Goal: Information Seeking & Learning: Learn about a topic

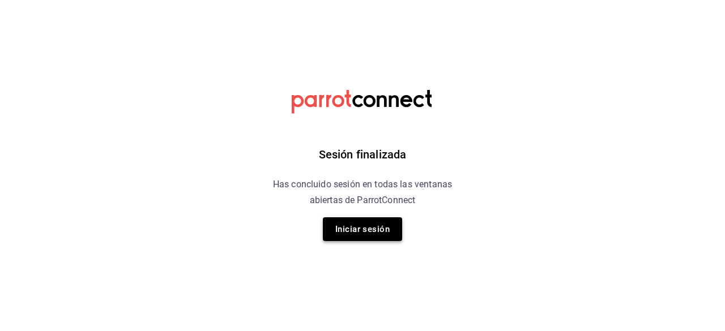
click at [365, 227] on button "Iniciar sesión" at bounding box center [362, 230] width 79 height 24
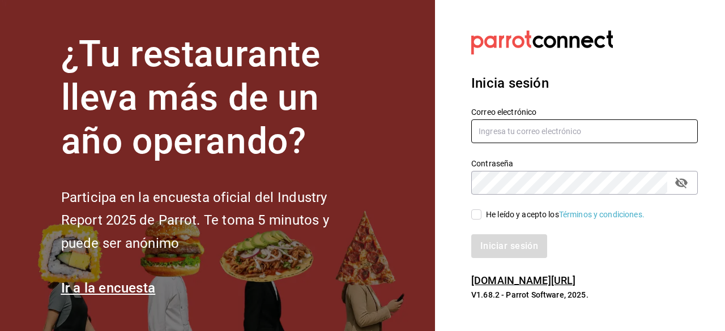
click at [494, 132] on input "text" at bounding box center [584, 132] width 227 height 24
type input "y"
type input "navil.yorba@gmail.com"
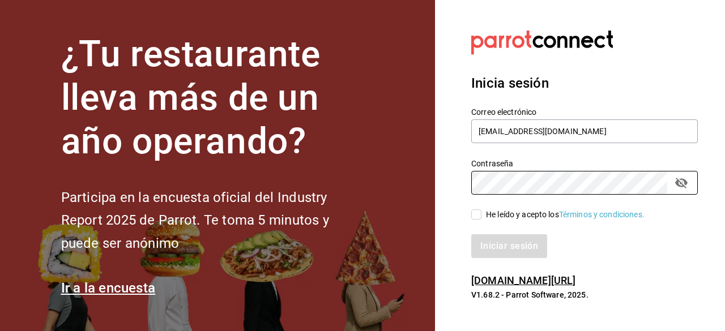
click at [479, 214] on input "He leído y acepto los Términos y condiciones." at bounding box center [476, 215] width 10 height 10
checkbox input "true"
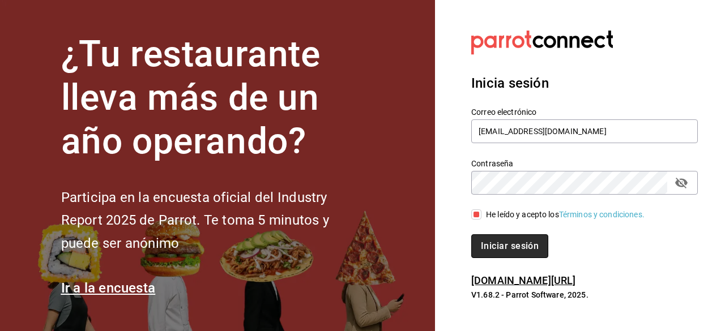
click at [523, 241] on button "Iniciar sesión" at bounding box center [509, 247] width 77 height 24
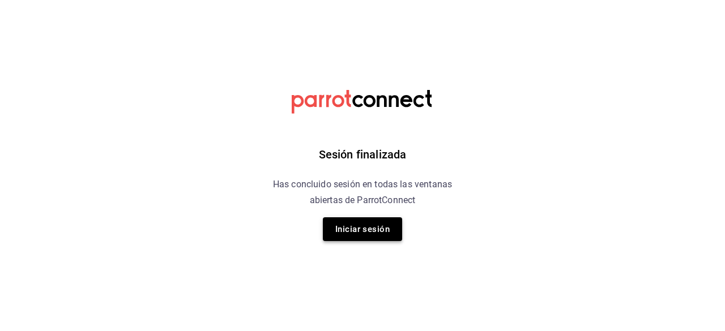
click at [336, 227] on button "Iniciar sesión" at bounding box center [362, 230] width 79 height 24
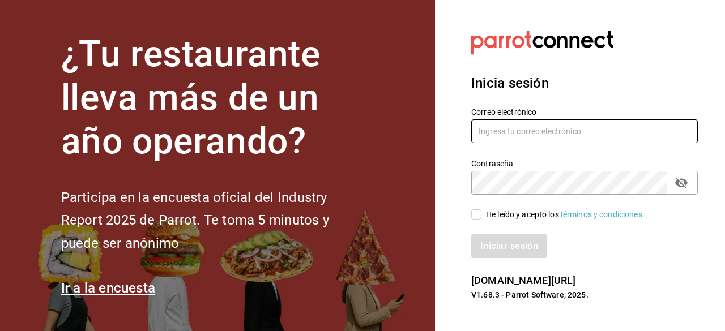
click at [508, 130] on input "text" at bounding box center [584, 132] width 227 height 24
type input "[EMAIL_ADDRESS][DOMAIN_NAME]"
click at [681, 184] on icon "passwordField" at bounding box center [681, 183] width 12 height 11
click at [476, 215] on input "He leído y acepto los Términos y condiciones." at bounding box center [476, 215] width 10 height 10
checkbox input "true"
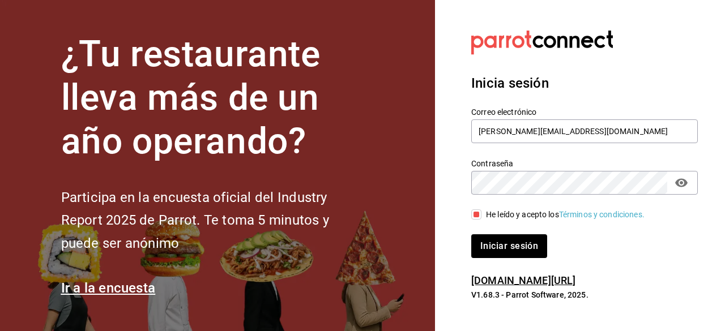
click at [494, 260] on div "Inicia sesión Correo electrónico navil.yorba@gmail.com Contraseña Contraseña He…" at bounding box center [584, 165] width 227 height 212
click at [494, 254] on button "Iniciar sesión" at bounding box center [509, 247] width 77 height 24
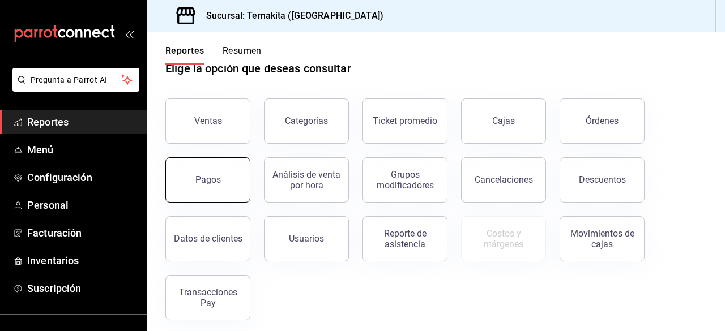
scroll to position [37, 0]
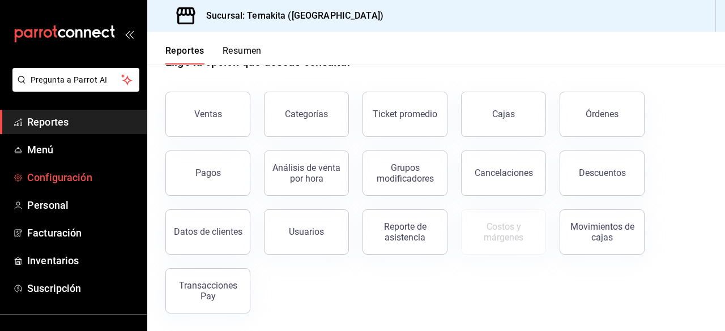
click at [82, 186] on link "Configuración" at bounding box center [73, 177] width 147 height 24
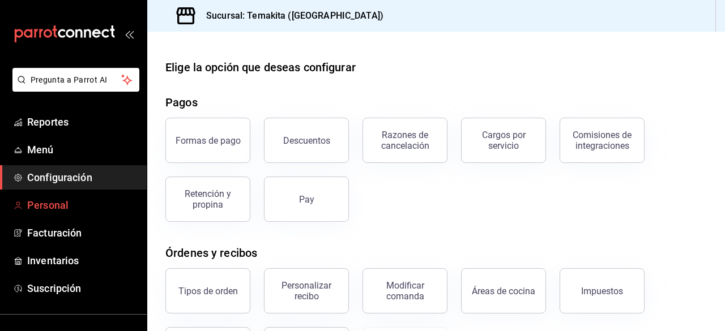
click at [53, 205] on span "Personal" at bounding box center [82, 205] width 110 height 15
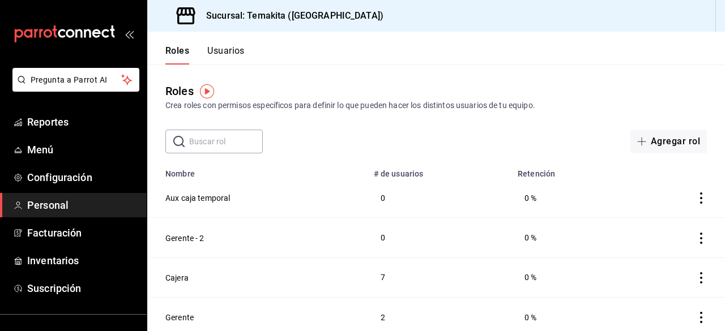
click at [492, 68] on div "Roles Crea roles con permisos específicos para definir lo que pueden hacer los …" at bounding box center [436, 109] width 578 height 89
click at [220, 48] on button "Usuarios" at bounding box center [225, 54] width 37 height 19
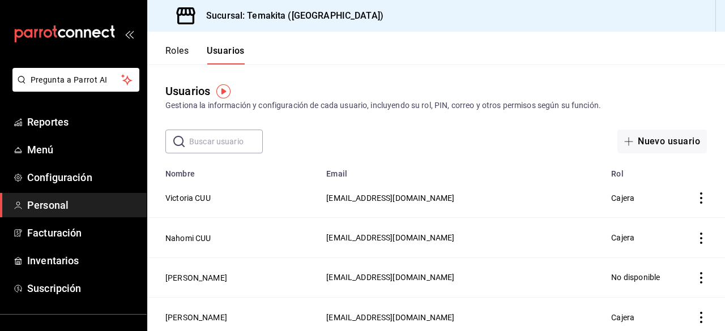
click at [218, 143] on input "text" at bounding box center [226, 141] width 74 height 23
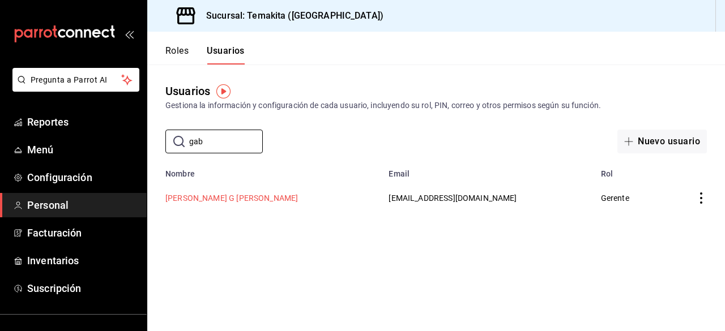
type input "gab"
click at [206, 197] on button "[PERSON_NAME] G [PERSON_NAME]" at bounding box center [231, 198] width 133 height 11
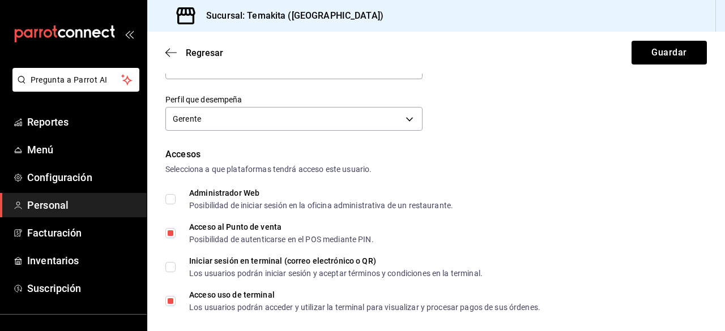
scroll to position [195, 0]
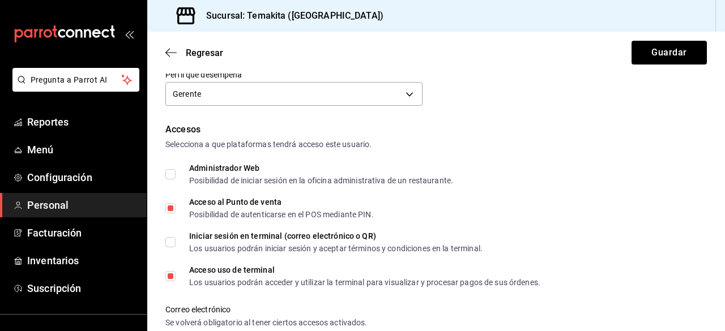
click at [171, 173] on input "Administrador Web Posibilidad de iniciar sesión en la oficina administrativa de…" at bounding box center [170, 174] width 10 height 10
checkbox input "true"
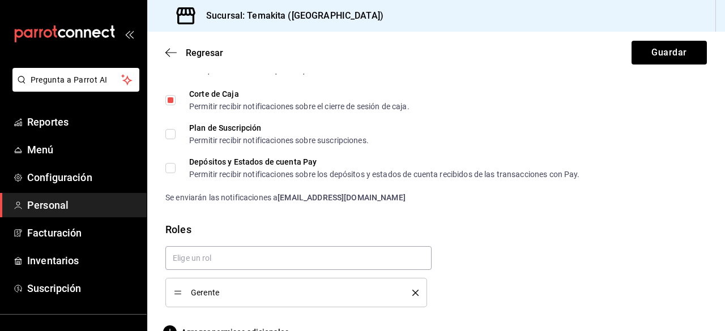
scroll to position [637, 0]
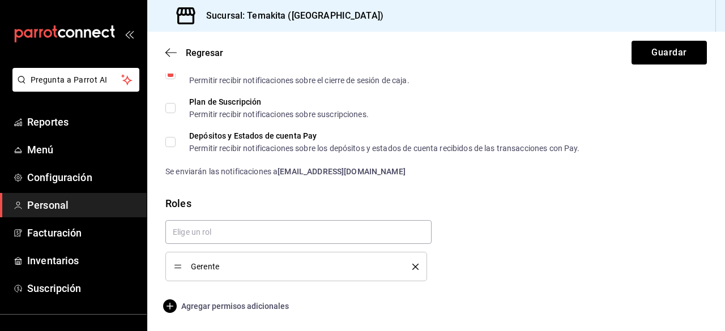
click at [258, 306] on span "Agregar permisos adicionales" at bounding box center [227, 307] width 124 height 14
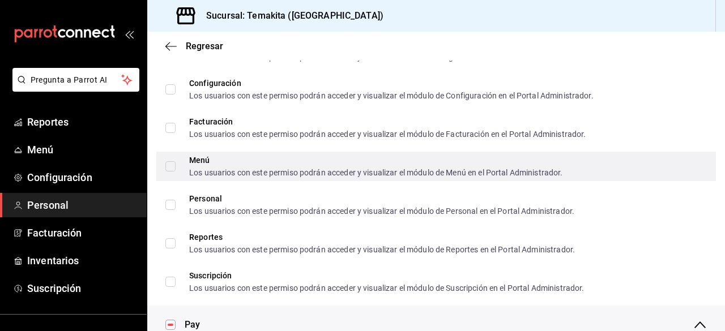
scroll to position [568, 0]
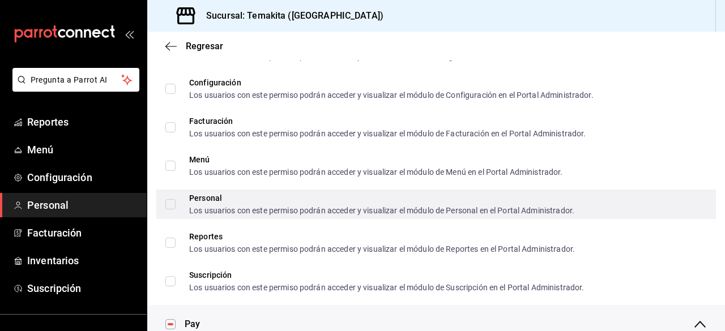
click at [171, 204] on input "Personal Los usuarios con este permiso podrán acceder y visualizar el módulo de…" at bounding box center [170, 204] width 10 height 10
checkbox input "false"
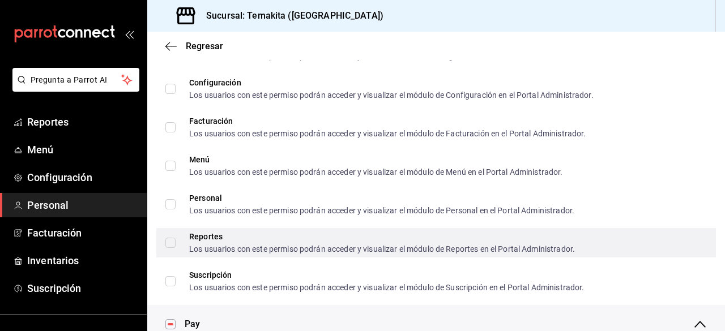
click at [172, 245] on input "Reportes Los usuarios con este permiso podrán acceder y visualizar el módulo de…" at bounding box center [170, 243] width 10 height 10
checkbox input "true"
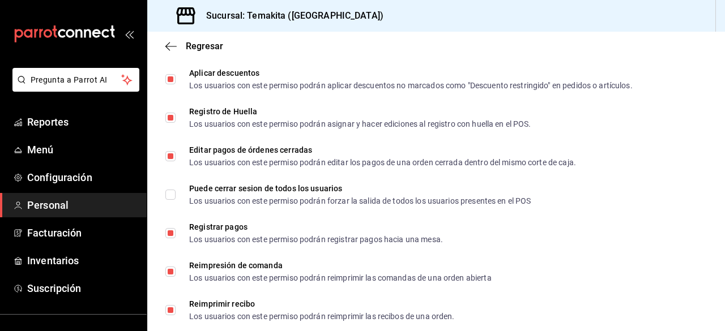
scroll to position [1528, 0]
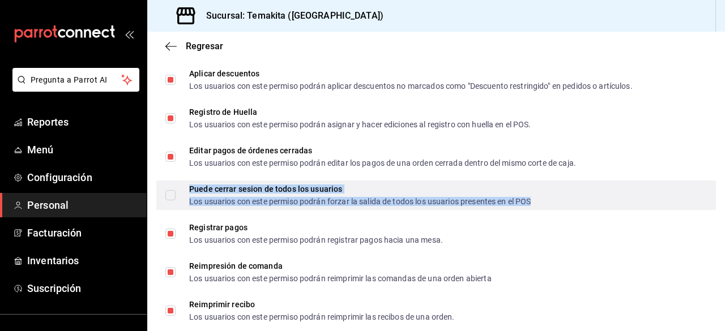
click at [208, 195] on div "Puede cerrar sesion de todos los usuarios Los usuarios con este permiso podrán …" at bounding box center [360, 195] width 342 height 20
checkbox input "true"
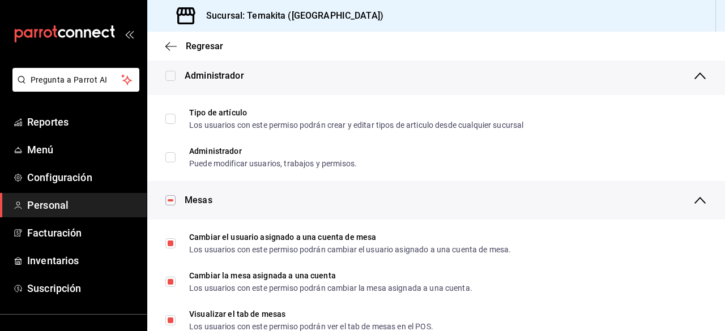
scroll to position [0, 0]
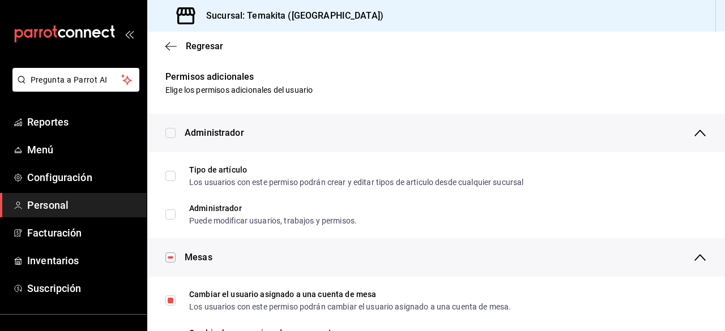
click at [165, 39] on div "Regresar" at bounding box center [436, 46] width 578 height 29
click at [168, 45] on icon "button" at bounding box center [170, 46] width 11 height 10
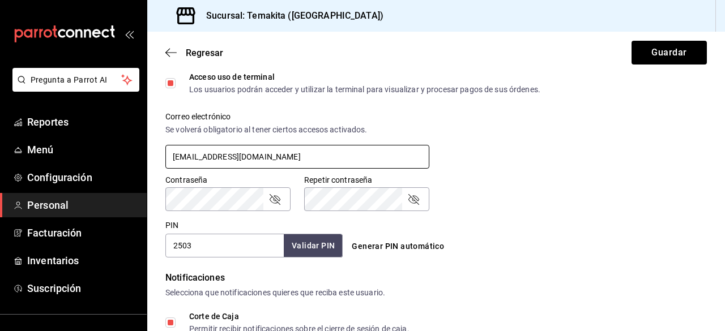
scroll to position [389, 0]
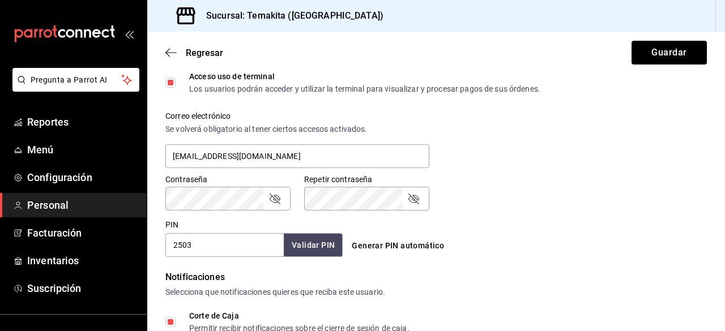
click at [412, 201] on icon "passwordField" at bounding box center [414, 199] width 14 height 14
click at [282, 199] on div "Contraseña" at bounding box center [227, 199] width 125 height 24
click at [278, 198] on icon "passwordField" at bounding box center [275, 199] width 14 height 14
click at [649, 62] on button "Guardar" at bounding box center [669, 53] width 75 height 24
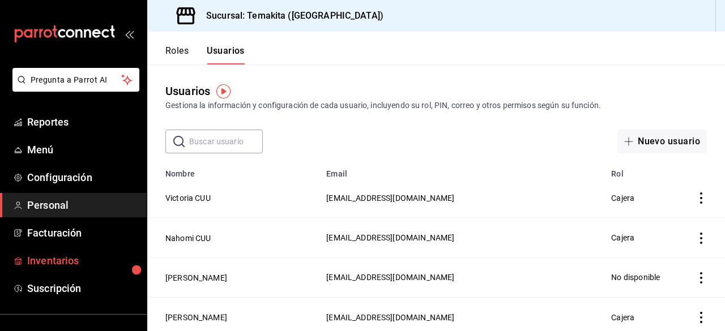
scroll to position [96, 0]
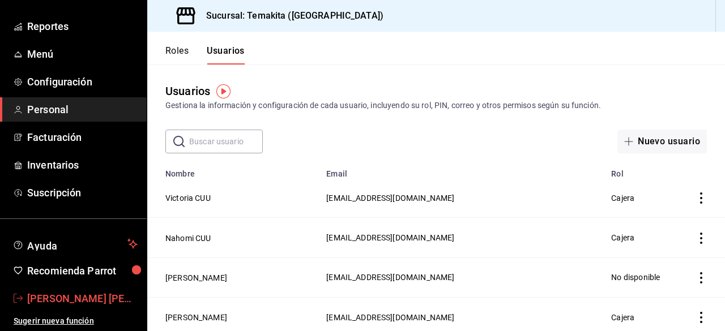
click at [84, 304] on span "[PERSON_NAME] [PERSON_NAME]" at bounding box center [82, 298] width 110 height 15
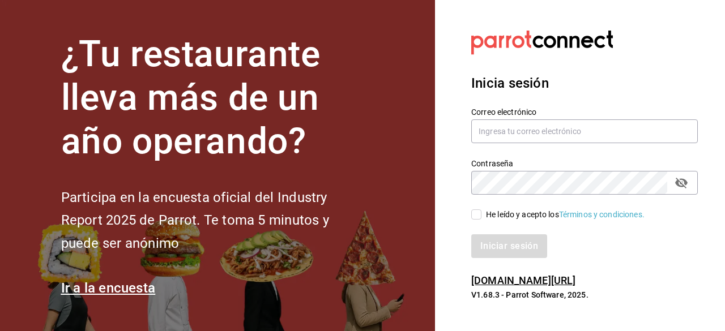
click at [508, 112] on label "Correo electrónico" at bounding box center [584, 112] width 227 height 8
click at [506, 127] on input "text" at bounding box center [584, 132] width 227 height 24
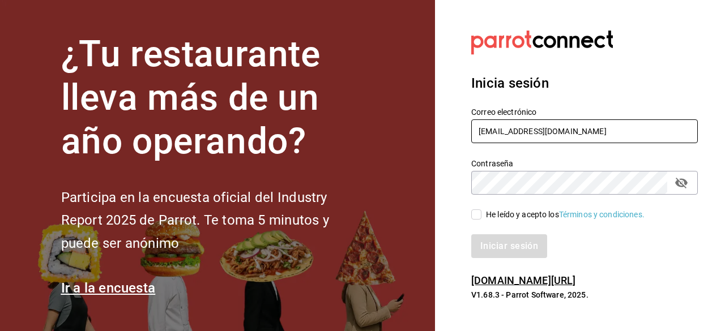
type input "[EMAIL_ADDRESS][DOMAIN_NAME]"
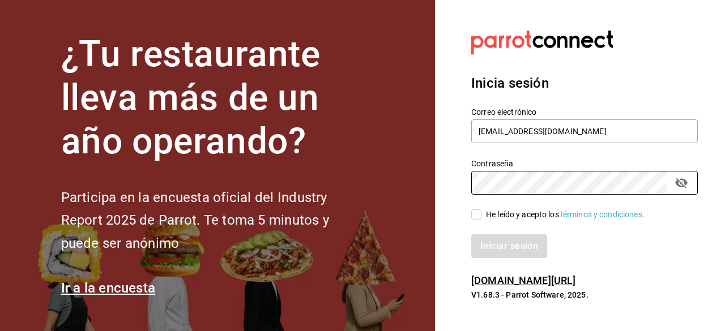
click at [478, 216] on input "He leído y acepto los Términos y condiciones." at bounding box center [476, 215] width 10 height 10
checkbox input "true"
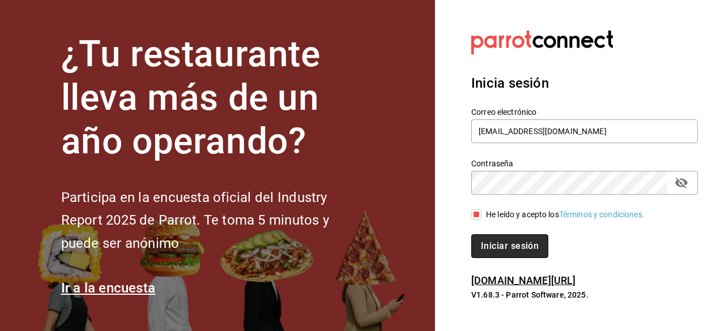
click at [484, 237] on button "Iniciar sesión" at bounding box center [509, 247] width 77 height 24
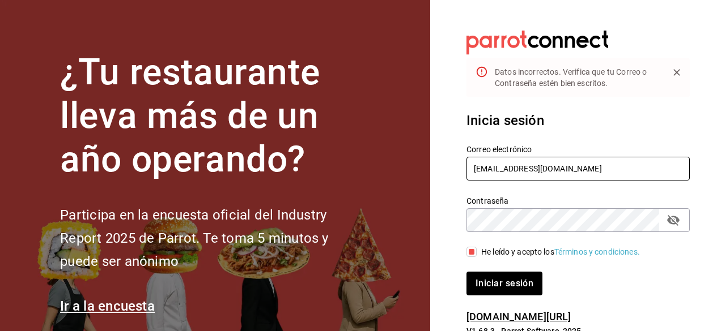
click at [607, 175] on input "[EMAIL_ADDRESS][DOMAIN_NAME]" at bounding box center [577, 169] width 223 height 24
click at [677, 216] on icon "passwordField" at bounding box center [673, 221] width 14 height 14
click at [466, 272] on button "Iniciar sesión" at bounding box center [504, 284] width 76 height 24
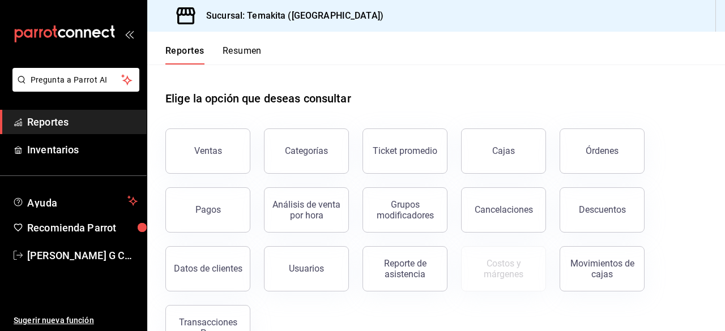
scroll to position [37, 0]
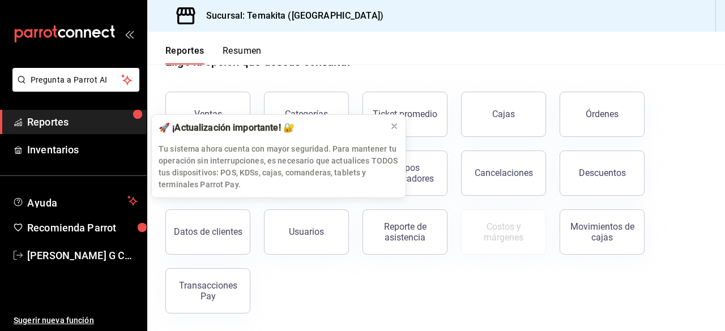
click at [286, 281] on div "Ventas Categorías Ticket promedio Cajas Órdenes Pagos Análisis de venta por hor…" at bounding box center [429, 196] width 555 height 236
click at [68, 147] on span "Inventarios" at bounding box center [82, 149] width 110 height 15
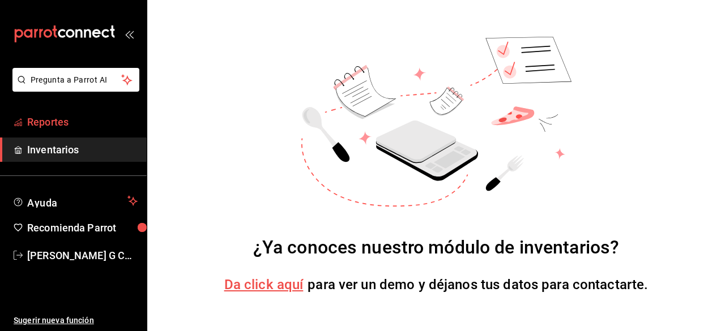
click at [58, 131] on link "Reportes" at bounding box center [73, 122] width 147 height 24
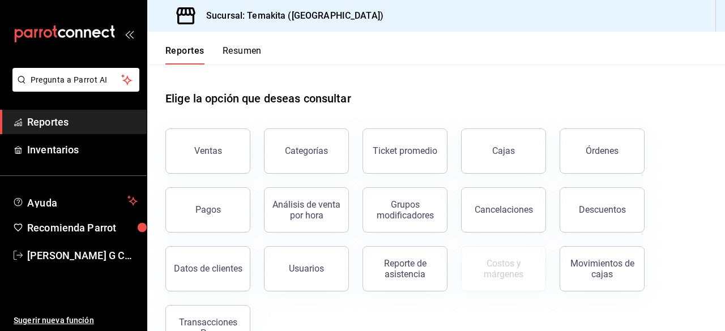
click at [253, 50] on button "Resumen" at bounding box center [242, 54] width 39 height 19
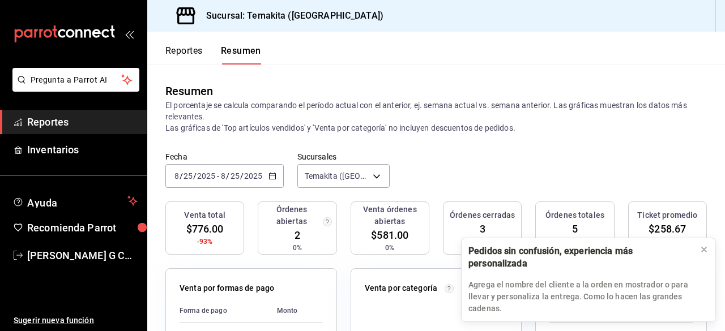
click at [186, 53] on button "Reportes" at bounding box center [183, 54] width 37 height 19
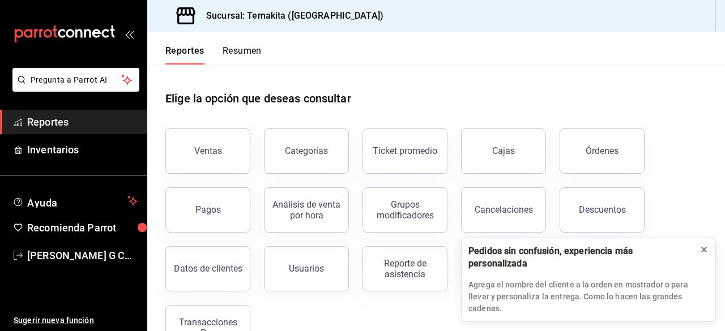
click at [706, 252] on icon at bounding box center [704, 250] width 5 height 5
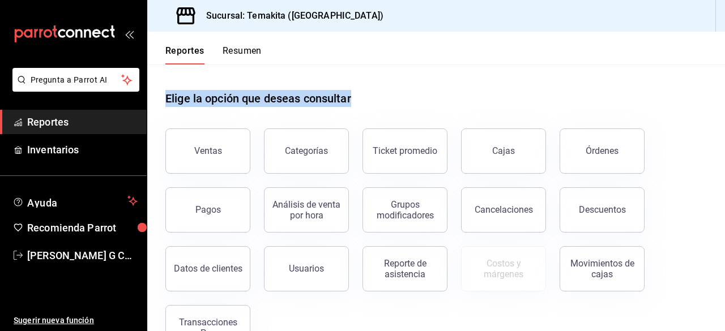
drag, startPoint x: 353, startPoint y: 99, endPoint x: 159, endPoint y: 93, distance: 193.9
click at [159, 93] on div "Elige la opción que deseas consultar Ventas Categorías Ticket promedio Cajas Ór…" at bounding box center [436, 217] width 578 height 304
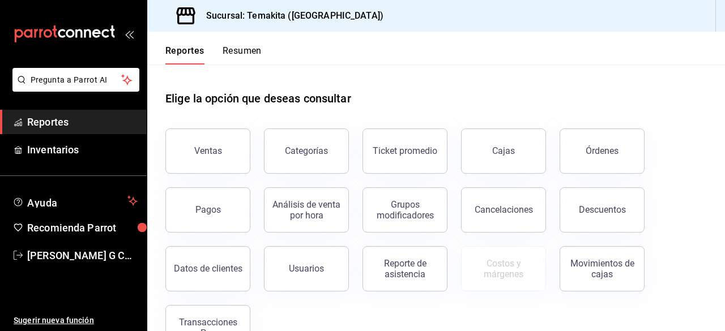
click at [362, 44] on header "Reportes Resumen" at bounding box center [436, 48] width 578 height 33
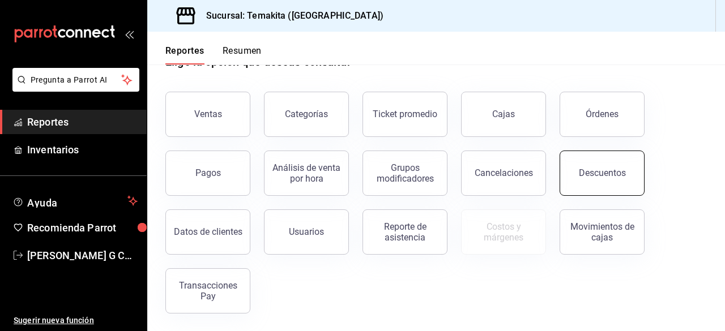
click at [614, 177] on div "Descuentos" at bounding box center [602, 173] width 47 height 11
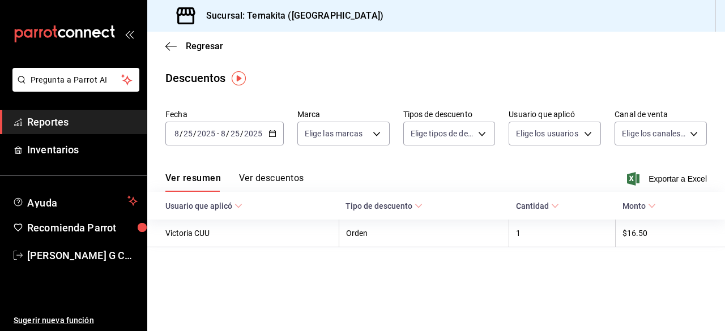
click at [264, 137] on div "2025-08-25 8 / 25 / 2025 - 2025-08-25 8 / 25 / 2025" at bounding box center [224, 134] width 118 height 24
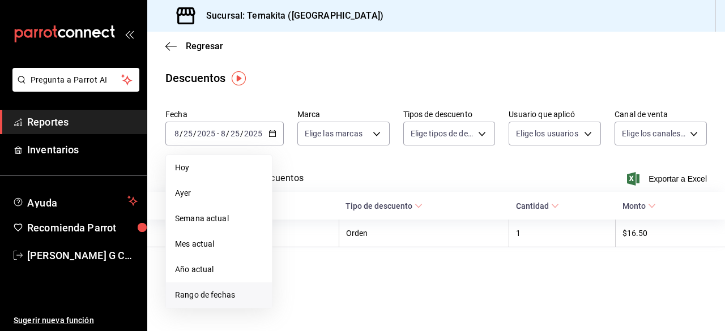
click at [222, 296] on span "Rango de fechas" at bounding box center [219, 296] width 88 height 12
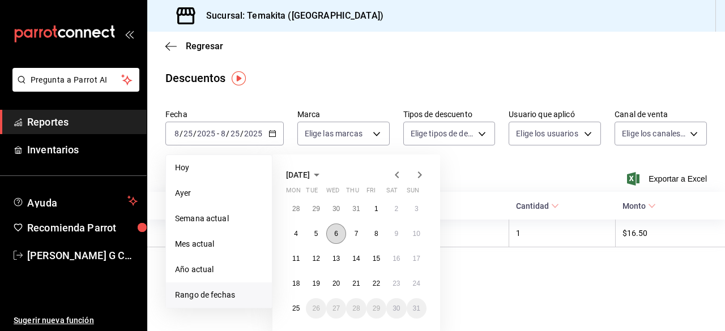
scroll to position [5, 0]
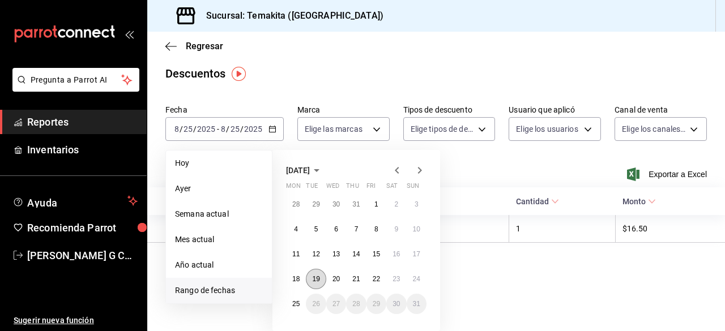
click at [320, 277] on button "19" at bounding box center [316, 279] width 20 height 20
click at [420, 273] on button "24" at bounding box center [417, 279] width 20 height 20
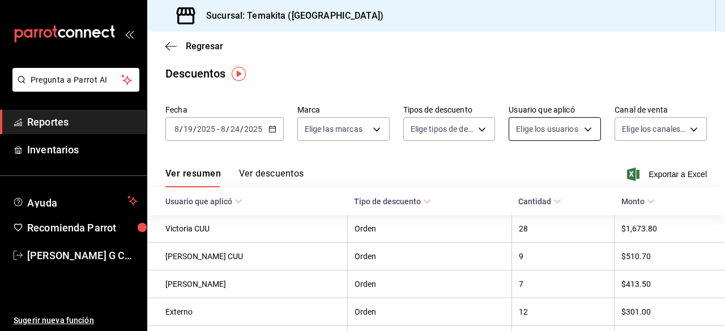
click at [525, 133] on body "Pregunta a Parrot AI Reportes Inventarios Ayuda Recomienda Parrot Gaby Ortiz G …" at bounding box center [362, 165] width 725 height 331
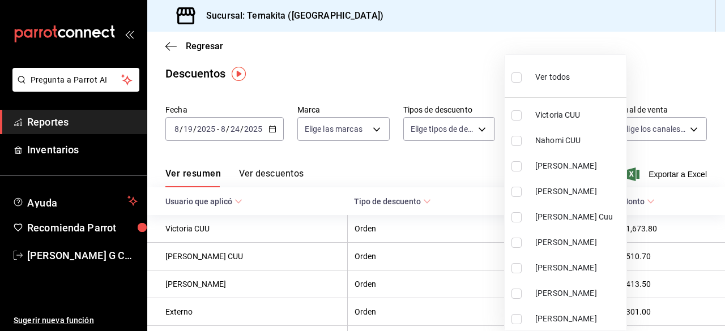
click at [445, 56] on div at bounding box center [362, 165] width 725 height 331
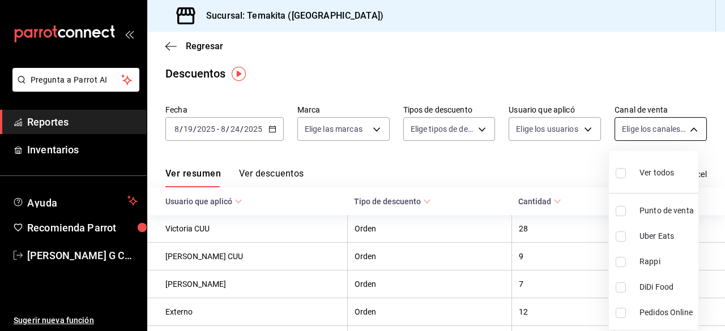
click at [654, 133] on body "Pregunta a Parrot AI Reportes Inventarios Ayuda Recomienda Parrot Gaby Ortiz G …" at bounding box center [362, 165] width 725 height 331
click at [619, 215] on input "checkbox" at bounding box center [621, 211] width 10 height 10
checkbox input "true"
type input "PARROT"
click at [516, 169] on div at bounding box center [362, 165] width 725 height 331
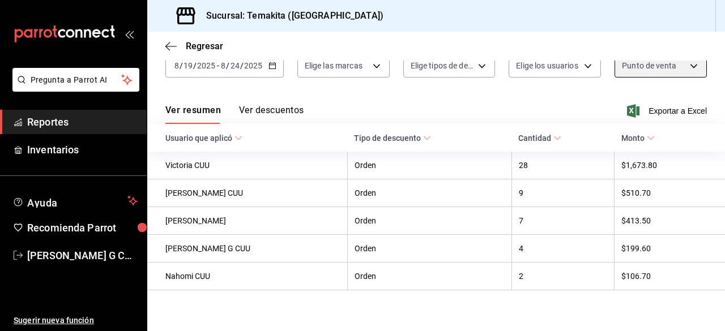
scroll to position [69, 0]
click at [285, 112] on button "Ver descuentos" at bounding box center [271, 113] width 65 height 19
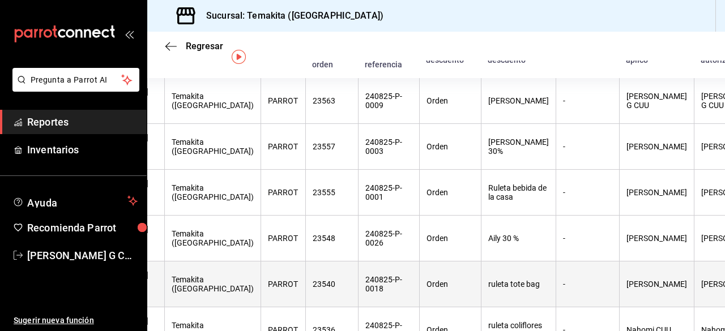
scroll to position [22, 0]
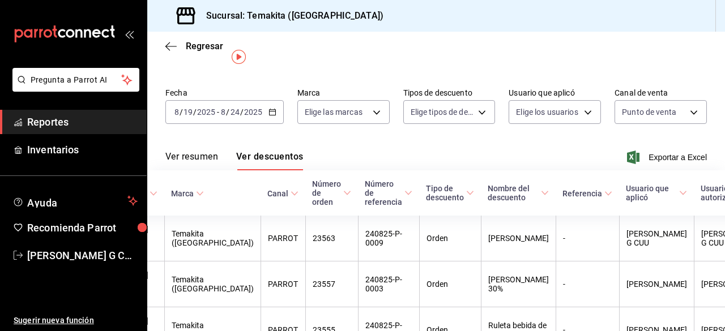
click at [682, 146] on div "Ver resumen Ver descuentos Exportar a Excel" at bounding box center [436, 154] width 578 height 33
click at [674, 158] on span "Exportar a Excel" at bounding box center [669, 158] width 78 height 14
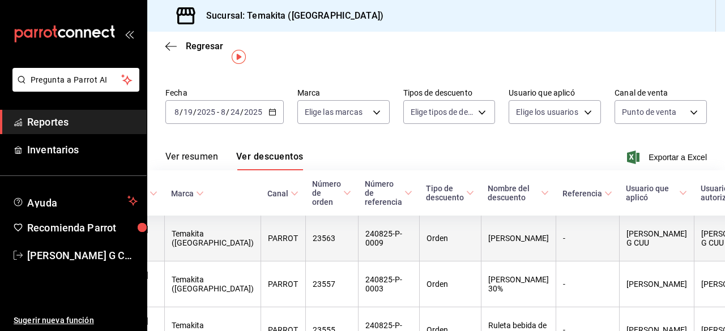
scroll to position [0, 0]
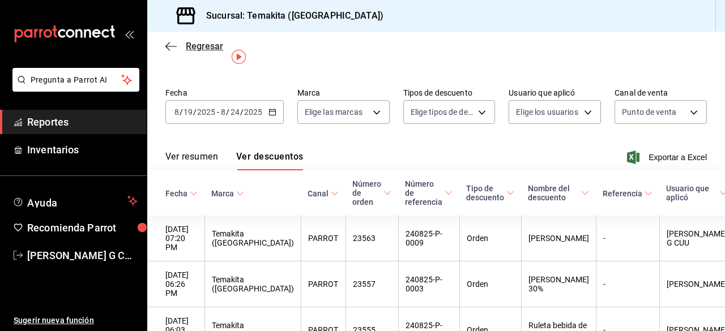
click at [171, 46] on icon "button" at bounding box center [170, 46] width 11 height 10
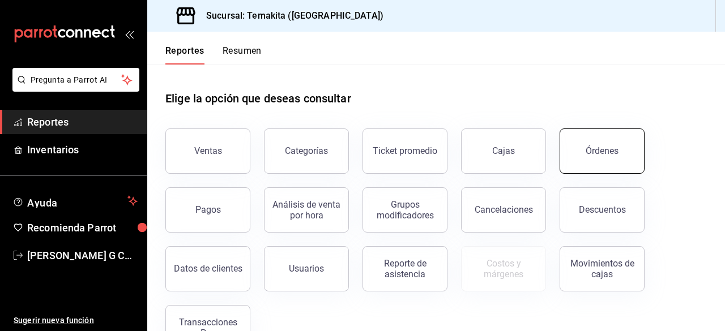
click at [591, 158] on button "Órdenes" at bounding box center [602, 151] width 85 height 45
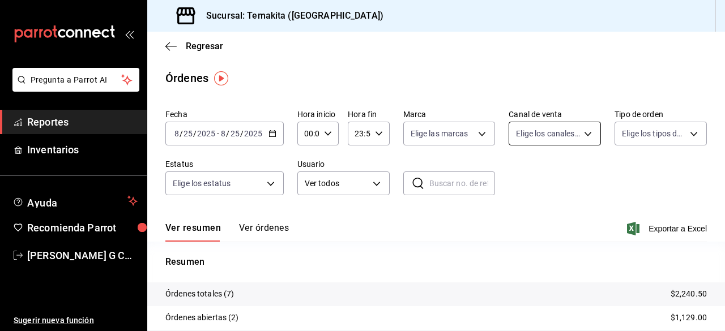
click at [564, 130] on body "Pregunta a Parrot AI Reportes Inventarios Ayuda Recomienda Parrot Gaby Ortiz G …" at bounding box center [362, 165] width 725 height 331
click at [538, 218] on li "Punto de venta" at bounding box center [550, 211] width 90 height 25
type input "PARROT"
checkbox input "true"
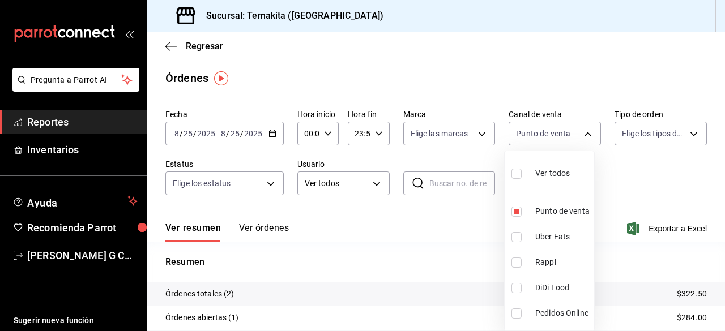
click at [275, 141] on div at bounding box center [362, 165] width 725 height 331
click at [272, 138] on div "2025-08-25 8 / 25 / 2025 - 2025-08-25 8 / 25 / 2025" at bounding box center [224, 134] width 118 height 24
click at [228, 139] on div "2025-08-25 8 / 25 / 2025 - 2025-08-25 8 / 25 / 2025" at bounding box center [224, 134] width 118 height 24
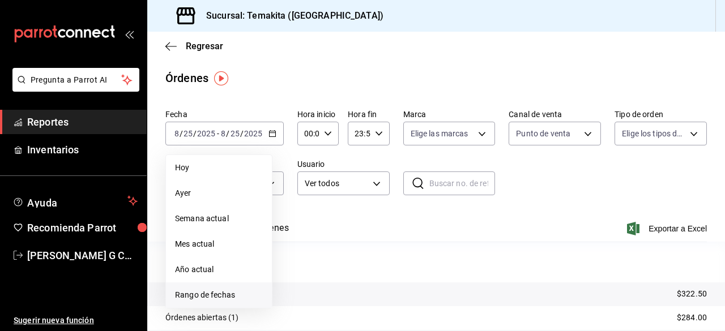
click at [220, 294] on span "Rango de fechas" at bounding box center [219, 296] width 88 height 12
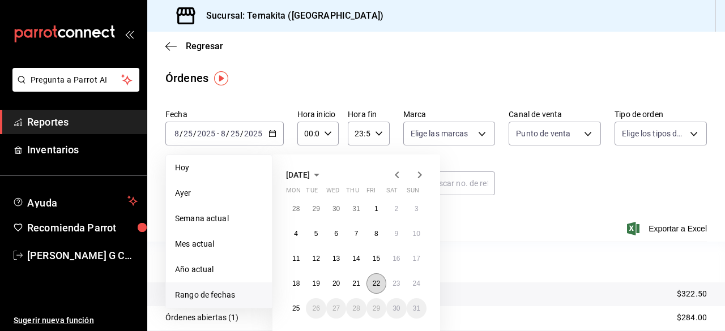
click at [376, 284] on abbr "22" at bounding box center [376, 284] width 7 height 8
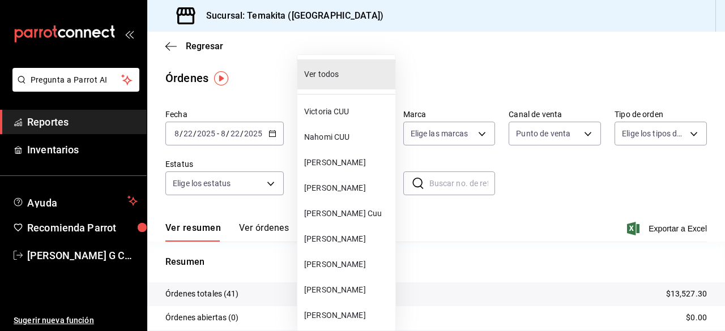
click at [345, 176] on body "Pregunta a Parrot AI Reportes Inventarios Ayuda Recomienda Parrot Gaby Ortiz G …" at bounding box center [362, 165] width 725 height 331
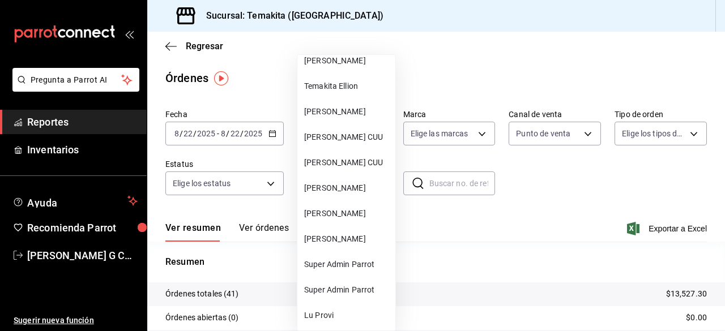
scroll to position [460, 0]
click at [466, 219] on div at bounding box center [362, 165] width 725 height 331
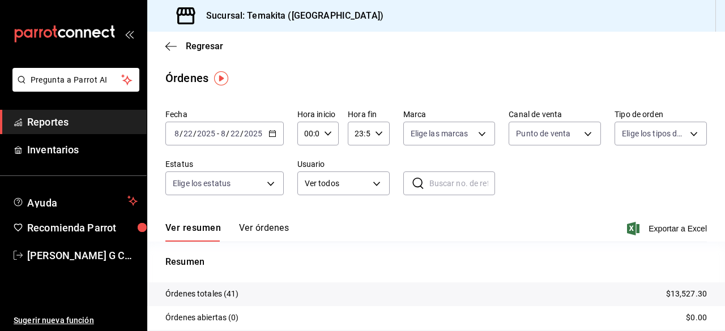
click at [263, 227] on button "Ver órdenes" at bounding box center [264, 232] width 50 height 19
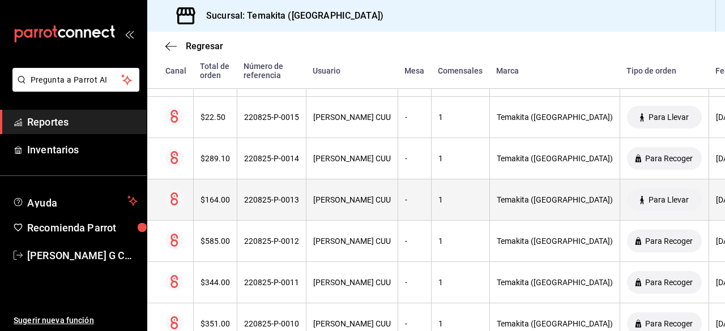
scroll to position [348, 0]
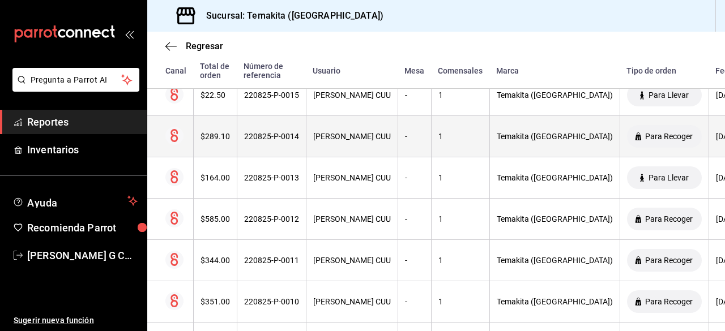
click at [295, 132] on th "220825-P-0014" at bounding box center [271, 136] width 69 height 41
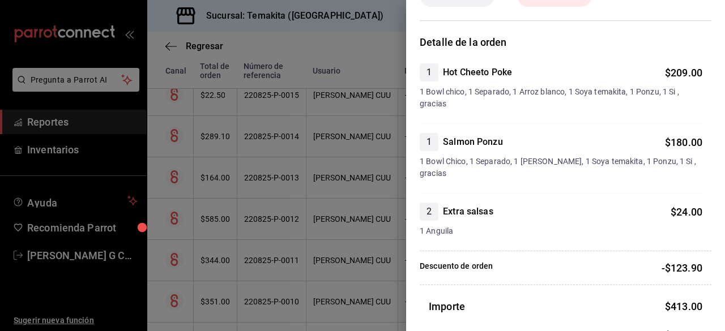
scroll to position [61, 0]
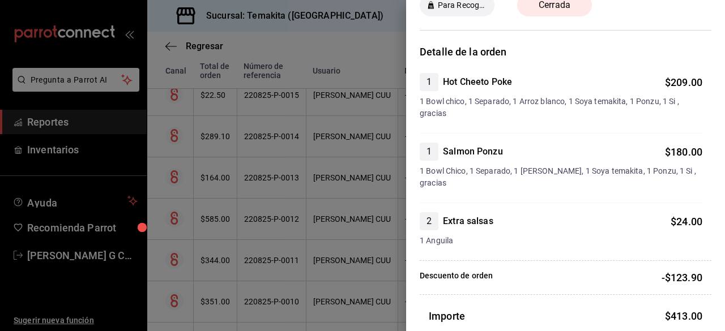
click at [350, 57] on div at bounding box center [362, 165] width 725 height 331
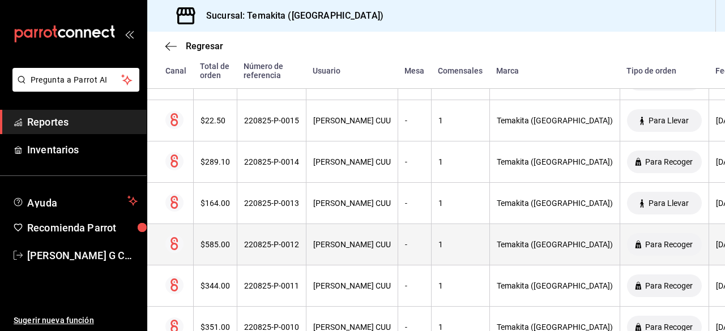
scroll to position [322, 0]
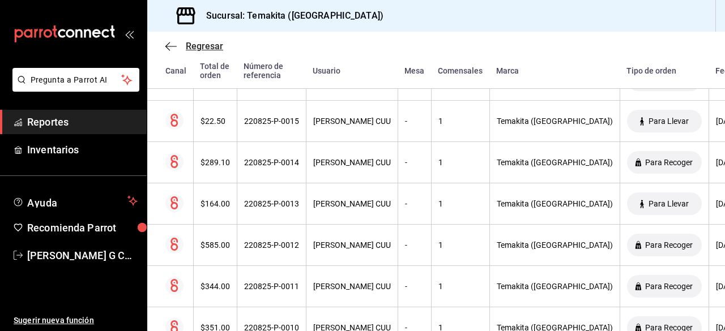
click at [171, 42] on icon "button" at bounding box center [170, 46] width 11 height 10
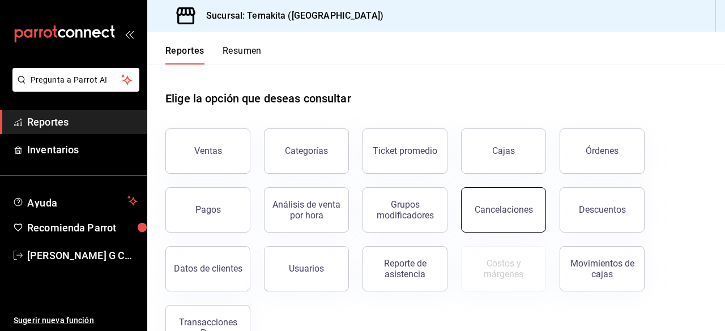
click at [518, 222] on button "Cancelaciones" at bounding box center [503, 210] width 85 height 45
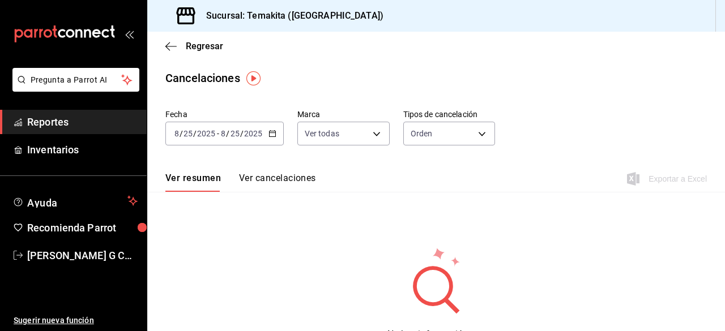
click at [240, 135] on span "/" at bounding box center [241, 133] width 3 height 9
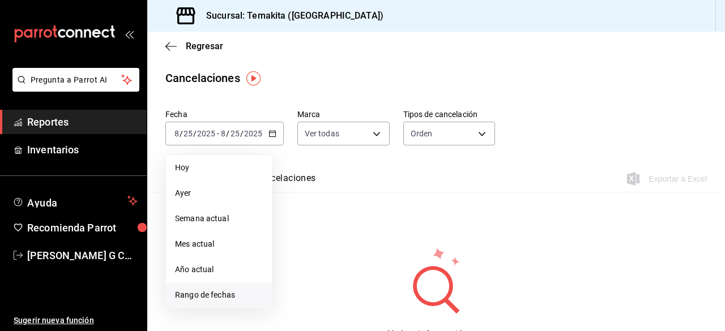
click at [225, 299] on span "Rango de fechas" at bounding box center [219, 296] width 88 height 12
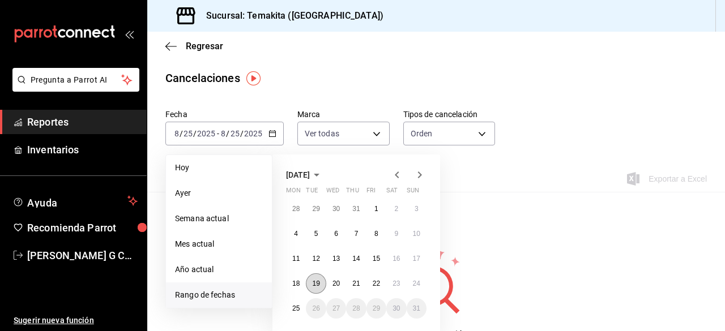
click at [317, 284] on abbr "19" at bounding box center [315, 284] width 7 height 8
click at [296, 310] on abbr "25" at bounding box center [295, 309] width 7 height 8
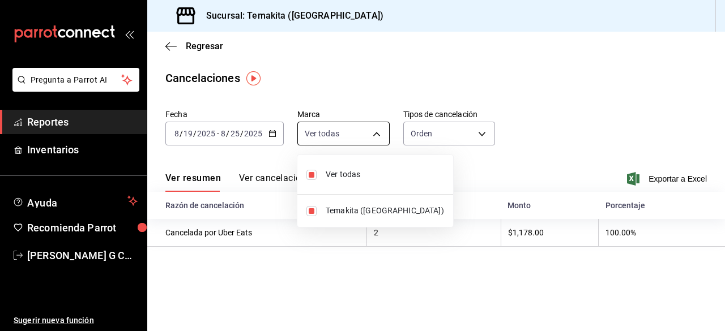
click at [365, 139] on body "Pregunta a Parrot AI Reportes Inventarios Ayuda Recomienda Parrot Gaby Ortiz G …" at bounding box center [362, 165] width 725 height 331
click at [405, 139] on div at bounding box center [362, 165] width 725 height 331
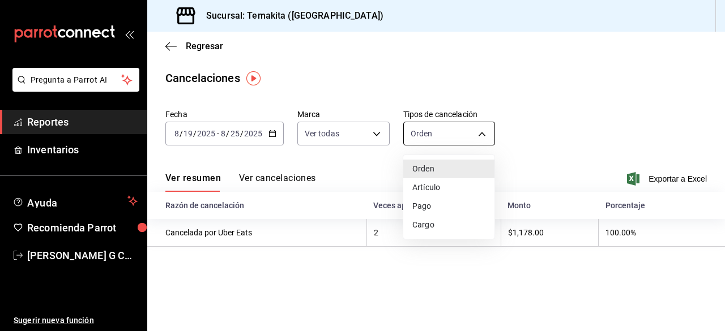
click at [415, 139] on body "Pregunta a Parrot AI Reportes Inventarios Ayuda Recomienda Parrot Gaby Ortiz G …" at bounding box center [362, 165] width 725 height 331
click at [358, 173] on div at bounding box center [362, 165] width 725 height 331
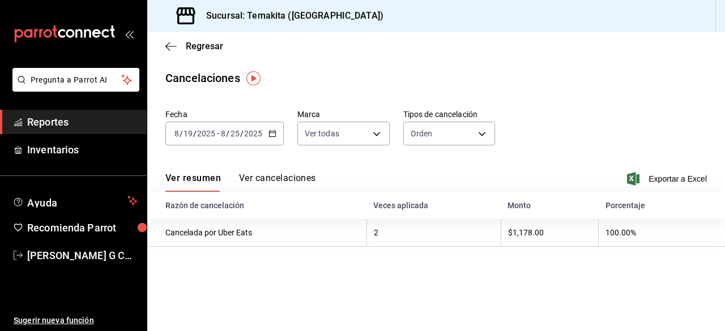
click at [286, 181] on button "Ver cancelaciones" at bounding box center [277, 182] width 77 height 19
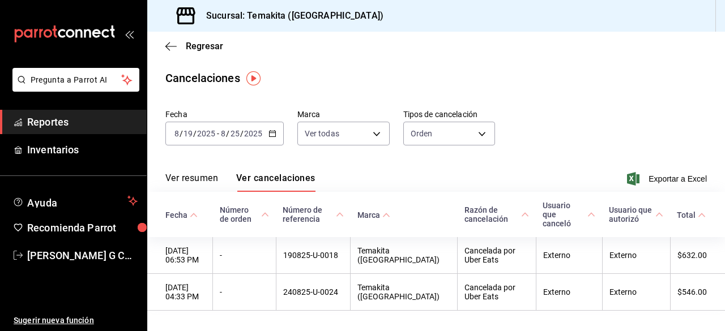
scroll to position [19, 0]
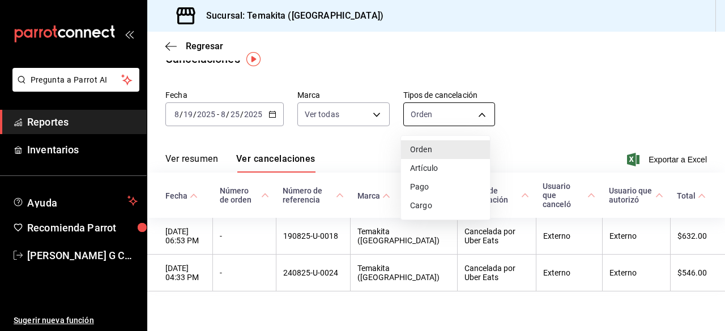
click at [432, 120] on body "Pregunta a Parrot AI Reportes Inventarios Ayuda Recomienda Parrot Gaby Ortiz G …" at bounding box center [362, 165] width 725 height 331
click at [438, 174] on li "Artículo" at bounding box center [445, 168] width 89 height 19
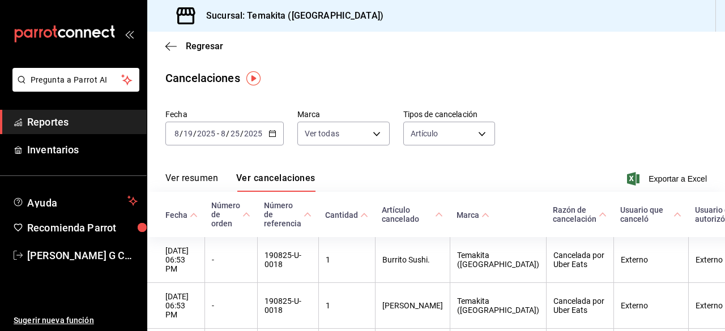
click at [620, 211] on span "Usuario que canceló" at bounding box center [650, 215] width 61 height 18
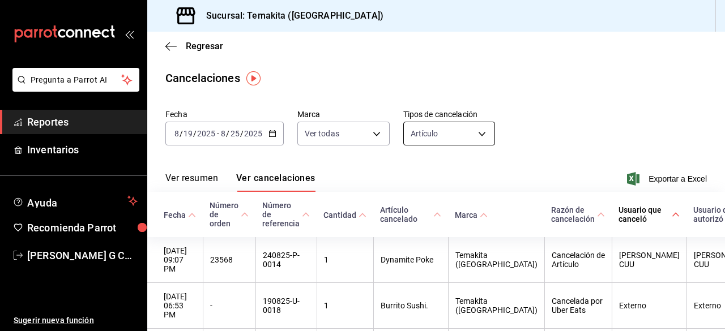
click at [418, 134] on body "Pregunta a Parrot AI Reportes Inventarios Ayuda Recomienda Parrot Gaby Ortiz G …" at bounding box center [362, 165] width 725 height 331
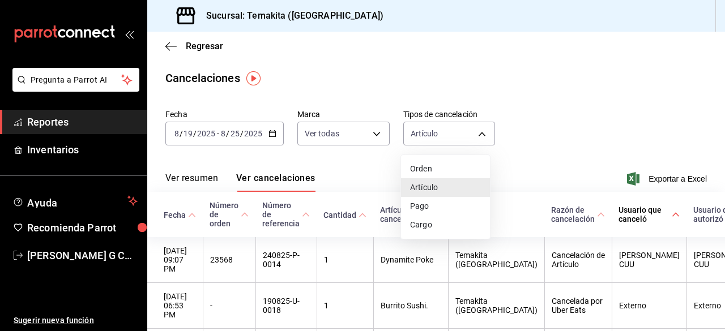
click at [427, 207] on li "Pago" at bounding box center [445, 206] width 89 height 19
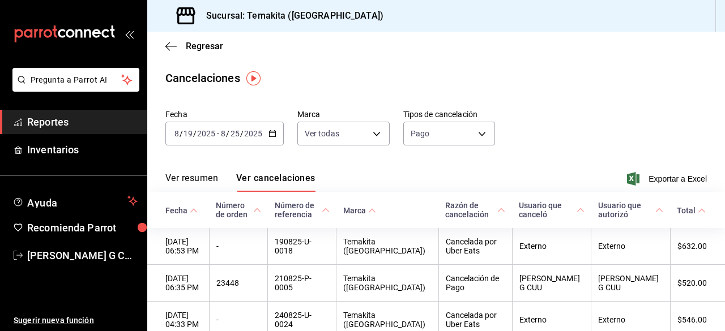
scroll to position [57, 0]
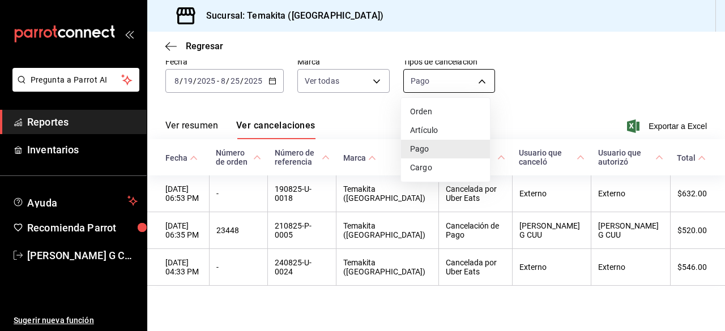
click at [448, 76] on body "Pregunta a Parrot AI Reportes Inventarios Ayuda Recomienda Parrot Gaby Ortiz G …" at bounding box center [362, 165] width 725 height 331
click at [447, 174] on li "Cargo" at bounding box center [445, 168] width 89 height 19
type input "SERVICE_CHARGE"
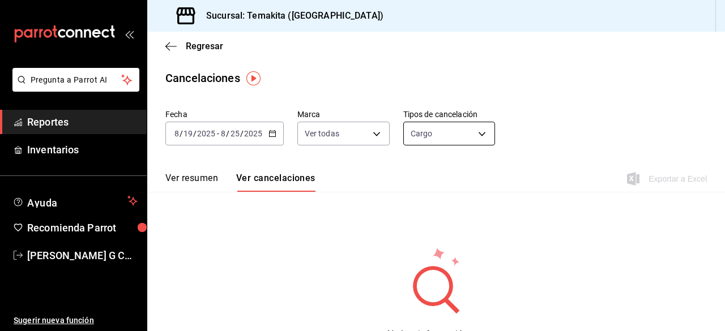
click at [429, 139] on body "Pregunta a Parrot AI Reportes Inventarios Ayuda Recomienda Parrot Gaby Ortiz G …" at bounding box center [362, 165] width 725 height 331
click at [589, 125] on div at bounding box center [362, 165] width 725 height 331
click at [171, 48] on icon "button" at bounding box center [170, 46] width 11 height 10
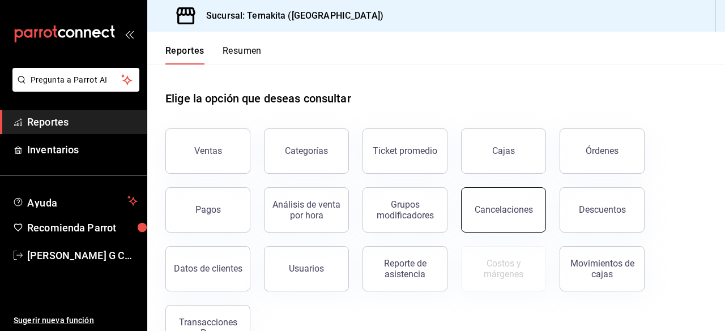
click at [500, 207] on div "Cancelaciones" at bounding box center [504, 210] width 58 height 11
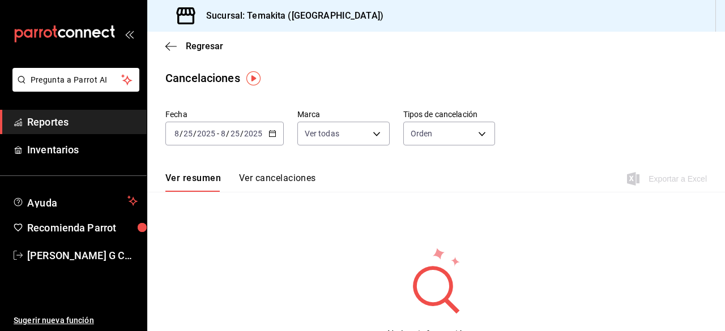
click at [287, 176] on button "Ver cancelaciones" at bounding box center [277, 182] width 77 height 19
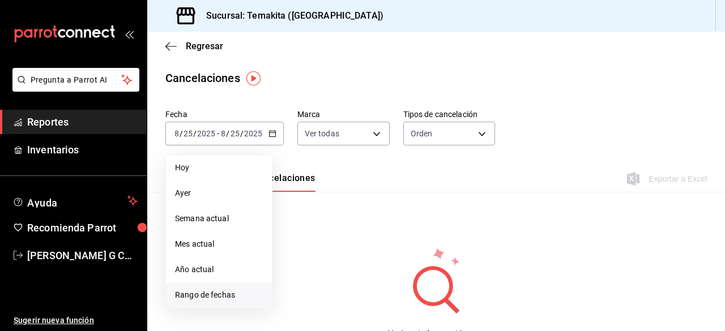
click at [225, 305] on li "Rango de fechas" at bounding box center [219, 295] width 106 height 25
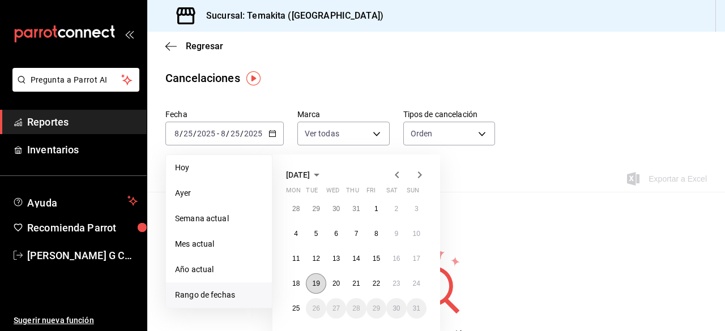
click at [314, 287] on abbr "19" at bounding box center [315, 284] width 7 height 8
click at [295, 309] on abbr "25" at bounding box center [295, 309] width 7 height 8
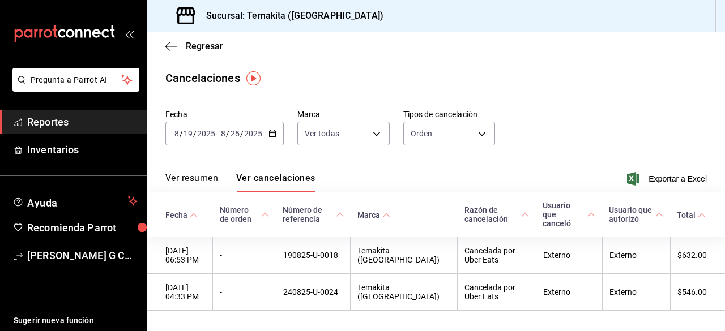
scroll to position [19, 0]
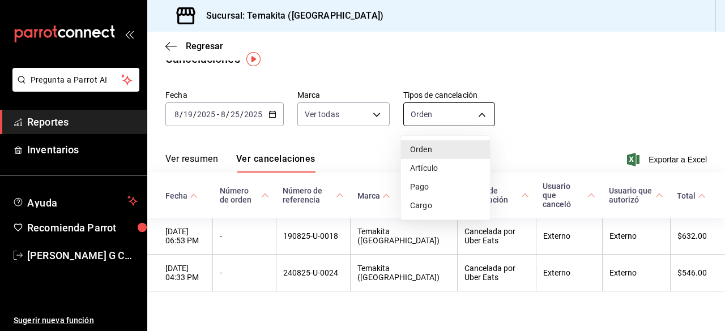
click at [457, 116] on body "Pregunta a Parrot AI Reportes Inventarios Ayuda Recomienda Parrot Gaby Ortiz G …" at bounding box center [362, 165] width 725 height 331
click at [450, 164] on li "Artículo" at bounding box center [445, 168] width 89 height 19
type input "ORDER_ITEM"
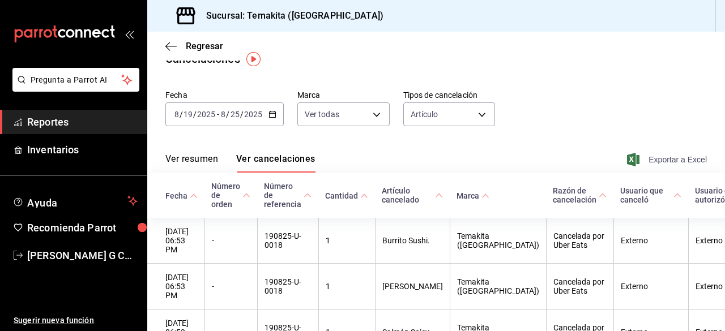
click at [660, 159] on span "Exportar a Excel" at bounding box center [669, 160] width 78 height 14
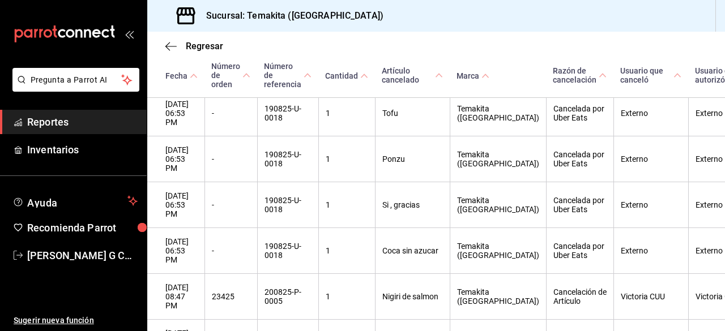
scroll to position [1270, 0]
click at [61, 125] on span "Reportes" at bounding box center [82, 121] width 110 height 15
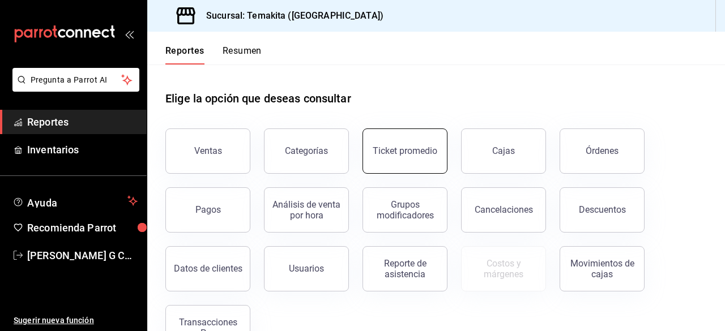
scroll to position [37, 0]
